Goal: Task Accomplishment & Management: Manage account settings

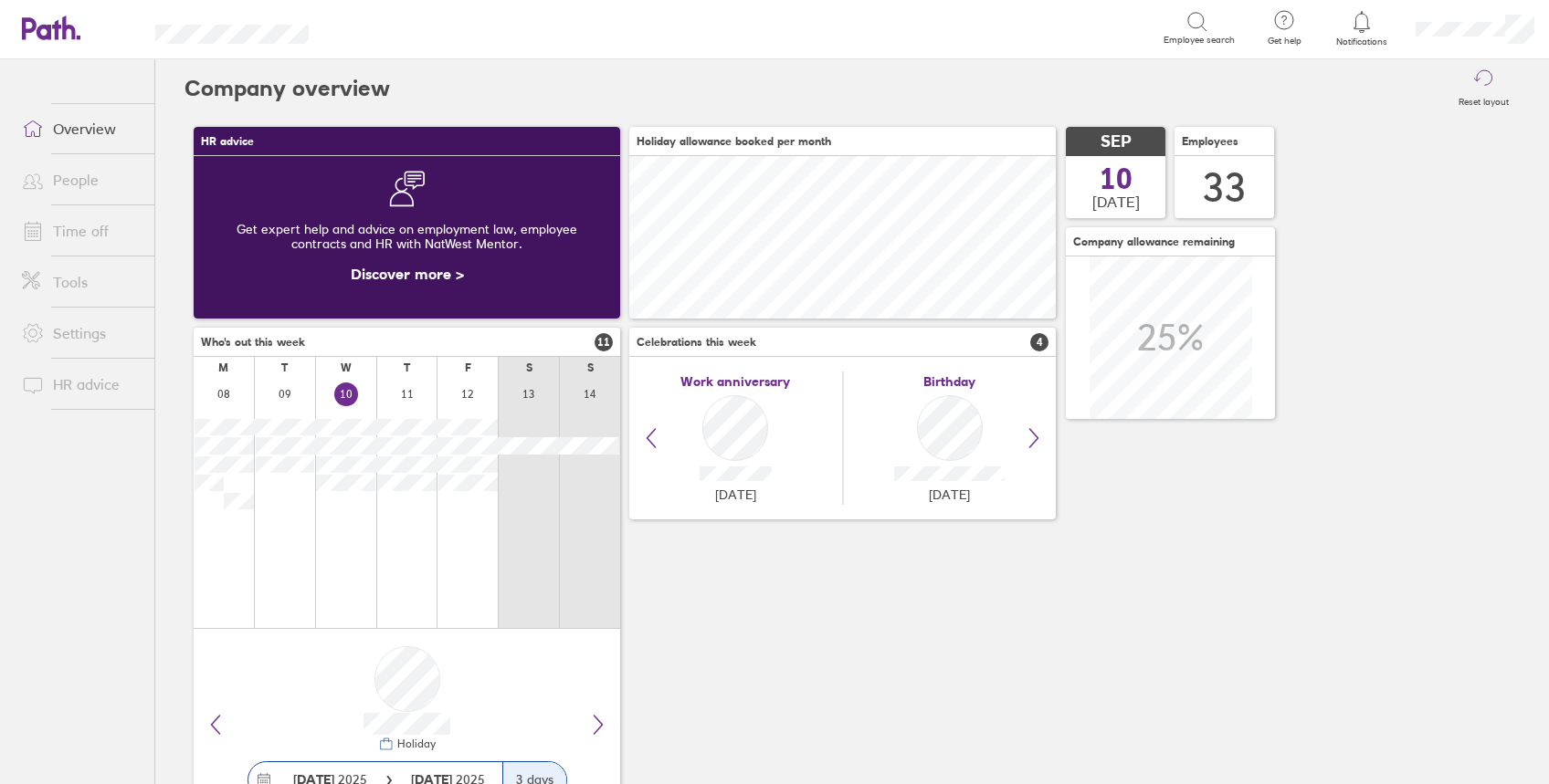
scroll to position [162, 426]
click at [83, 226] on link "Time off" at bounding box center [81, 231] width 147 height 36
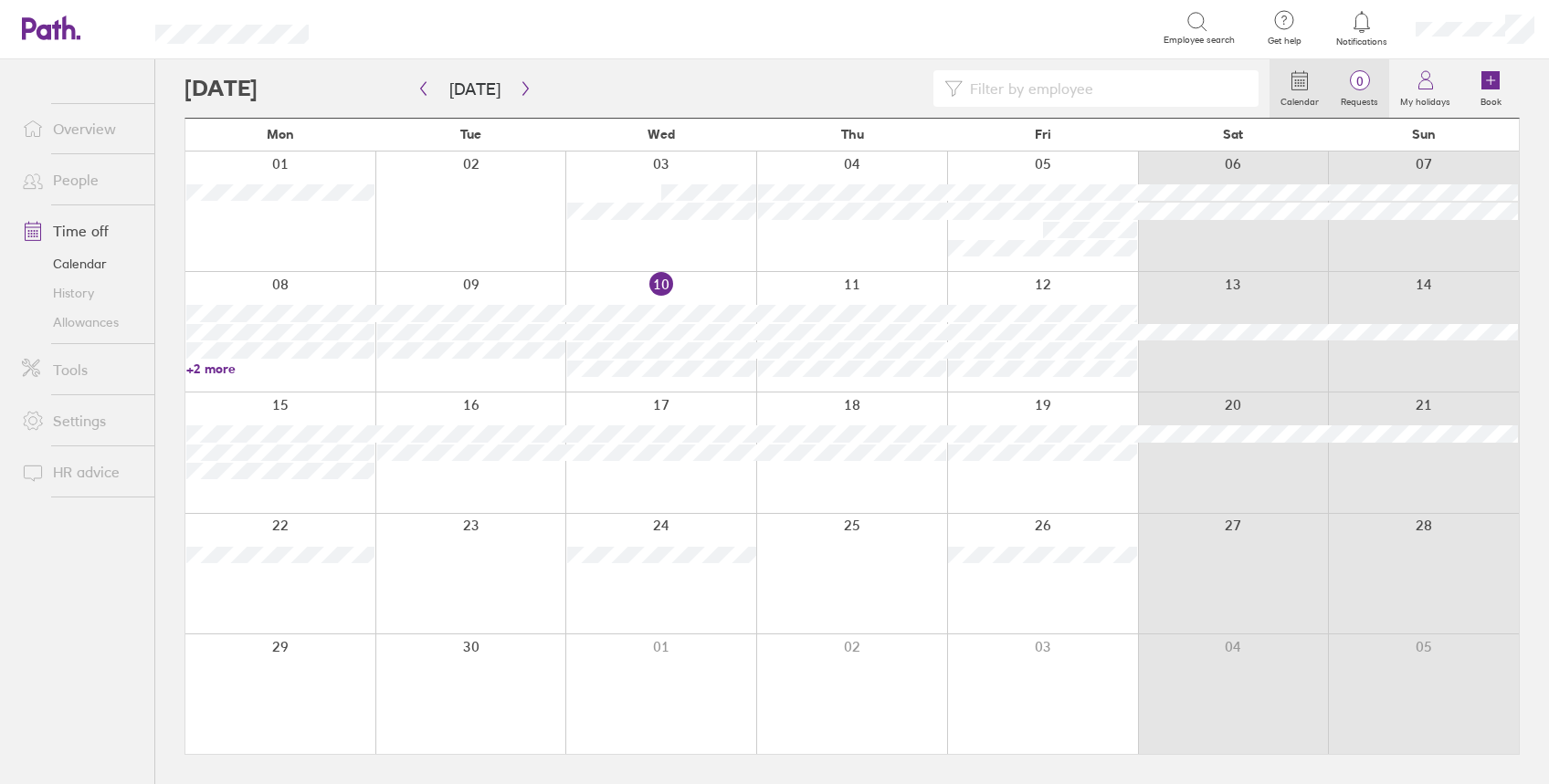
click at [1161, 87] on span "0" at bounding box center [1359, 82] width 59 height 15
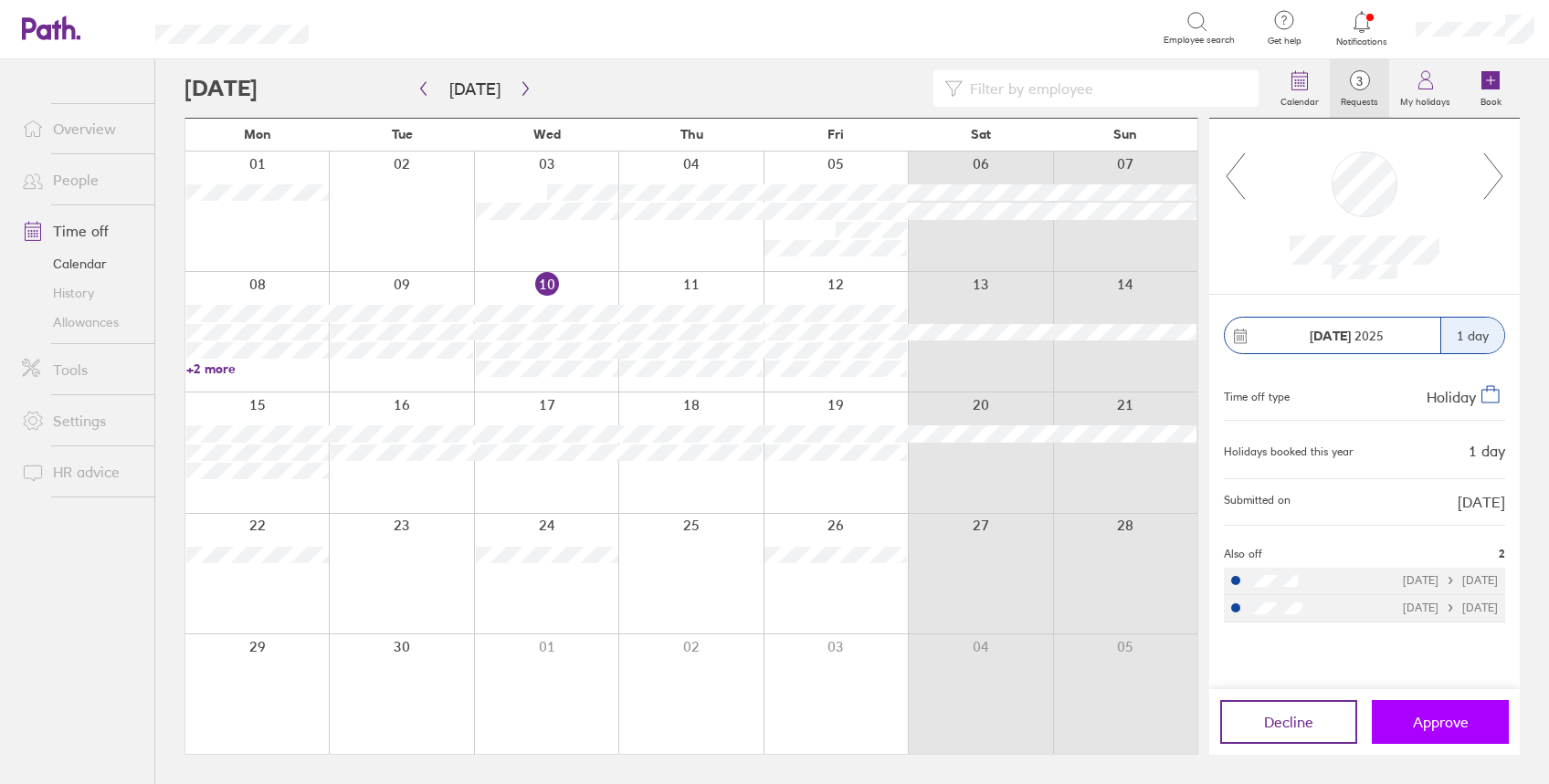
click at [1161, 587] on button "Approve" at bounding box center [1441, 722] width 137 height 44
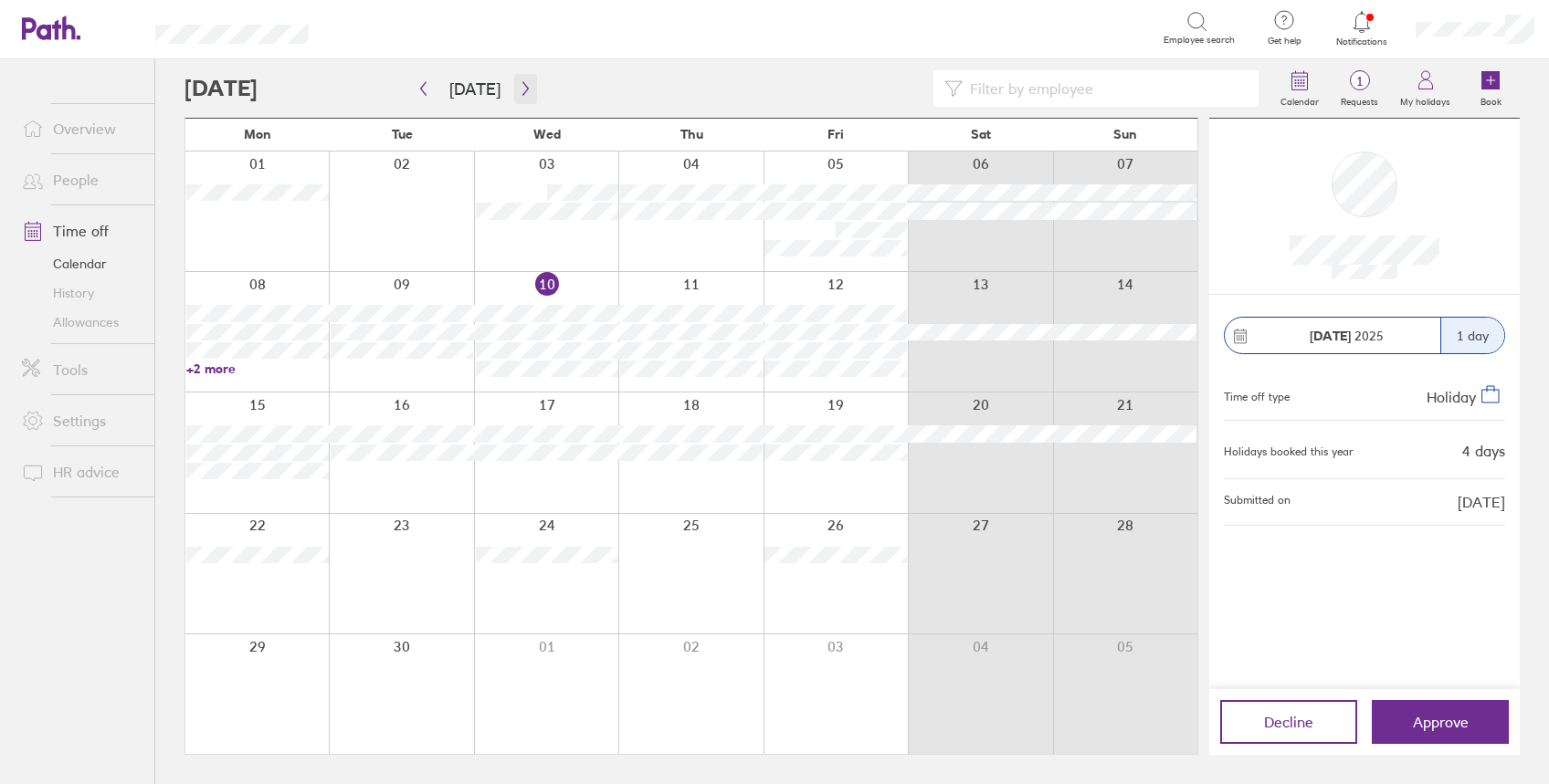
click at [519, 90] on icon "button" at bounding box center [526, 89] width 14 height 15
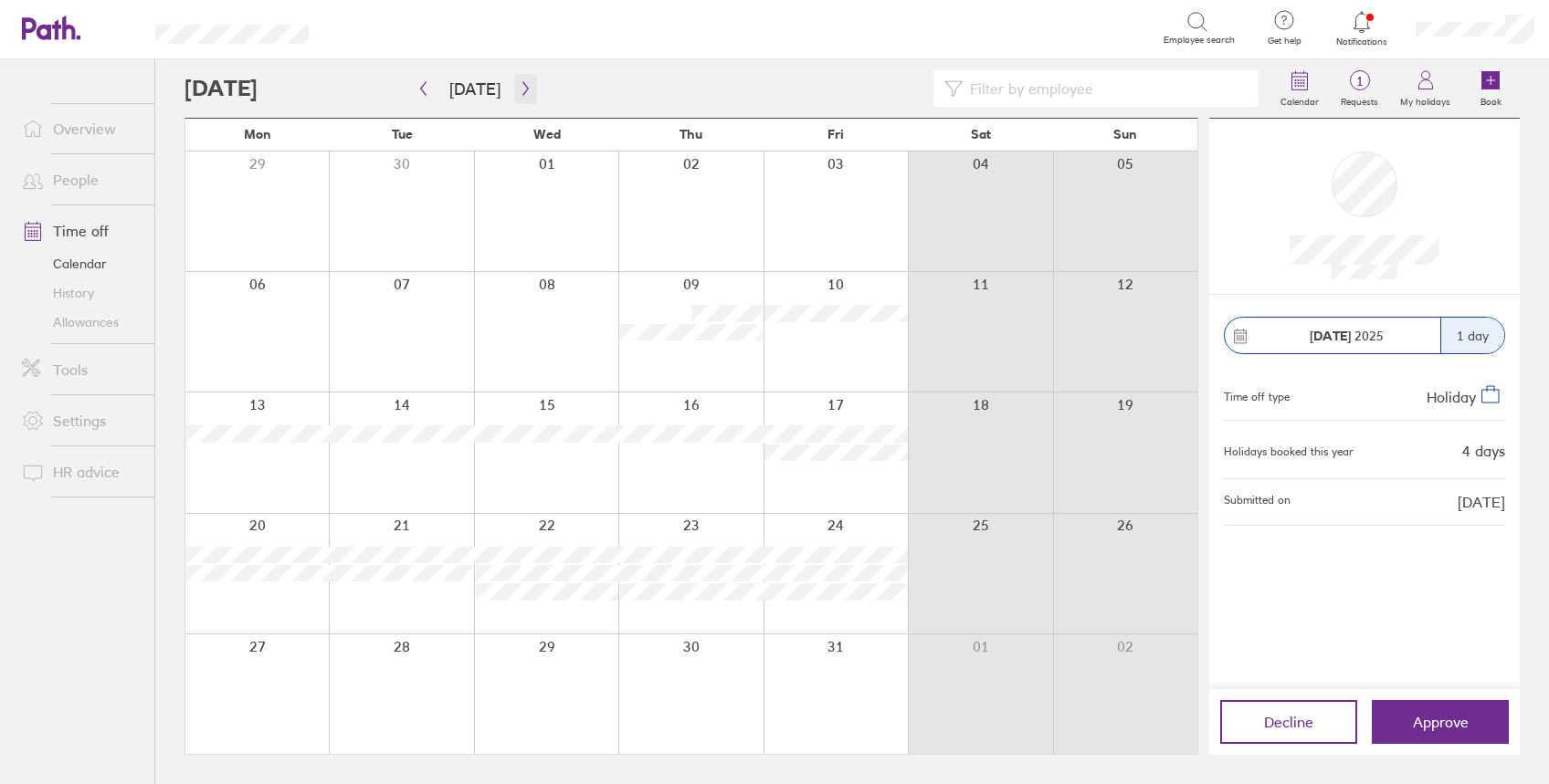
click at [524, 92] on icon "button" at bounding box center [526, 89] width 14 height 15
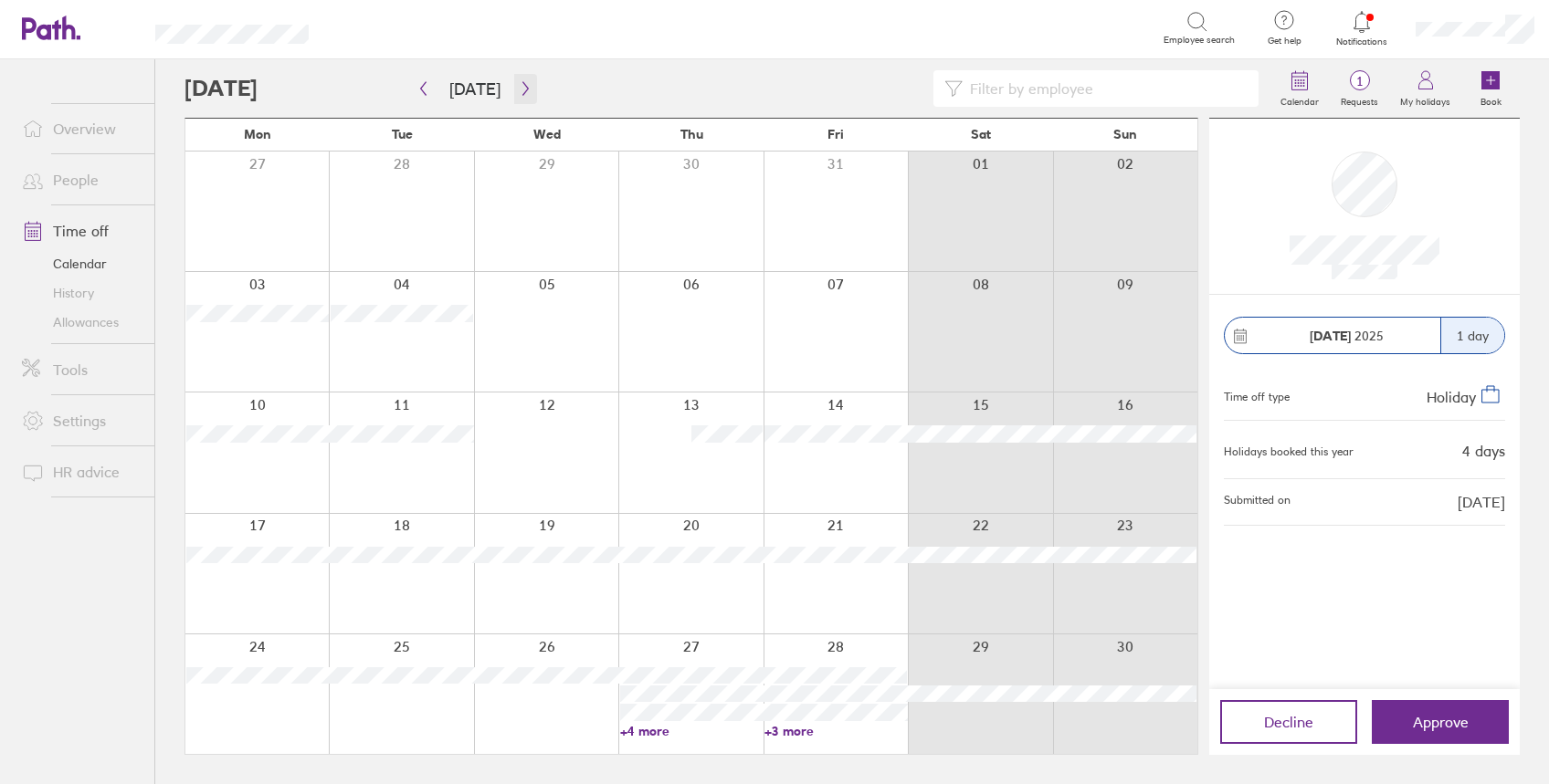
click at [522, 86] on icon "button" at bounding box center [526, 89] width 14 height 15
